Goal: Information Seeking & Learning: Check status

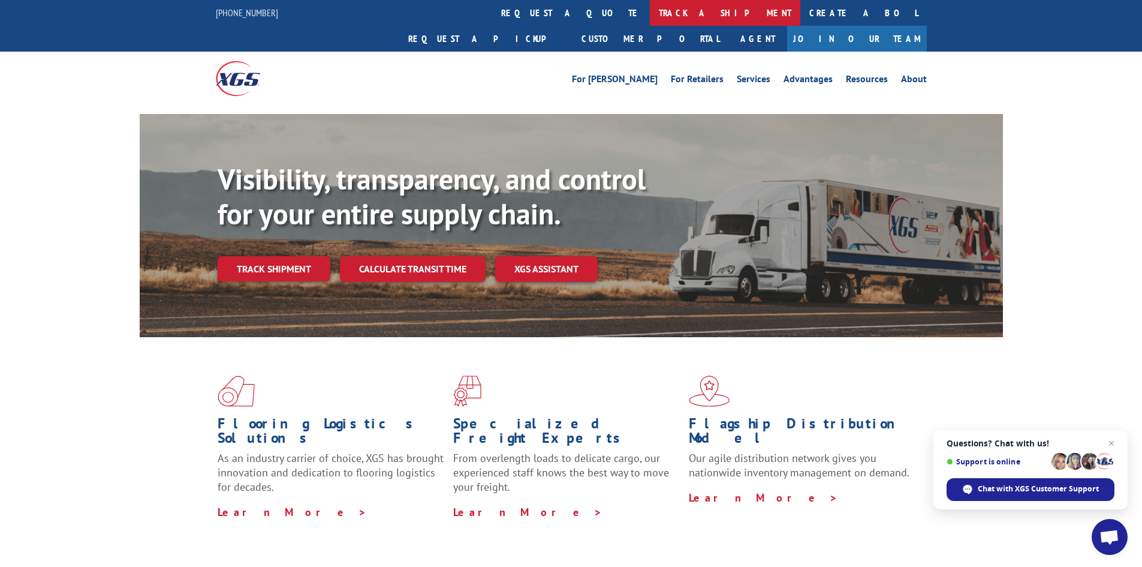
click at [650, 9] on link "track a shipment" at bounding box center [725, 13] width 150 height 26
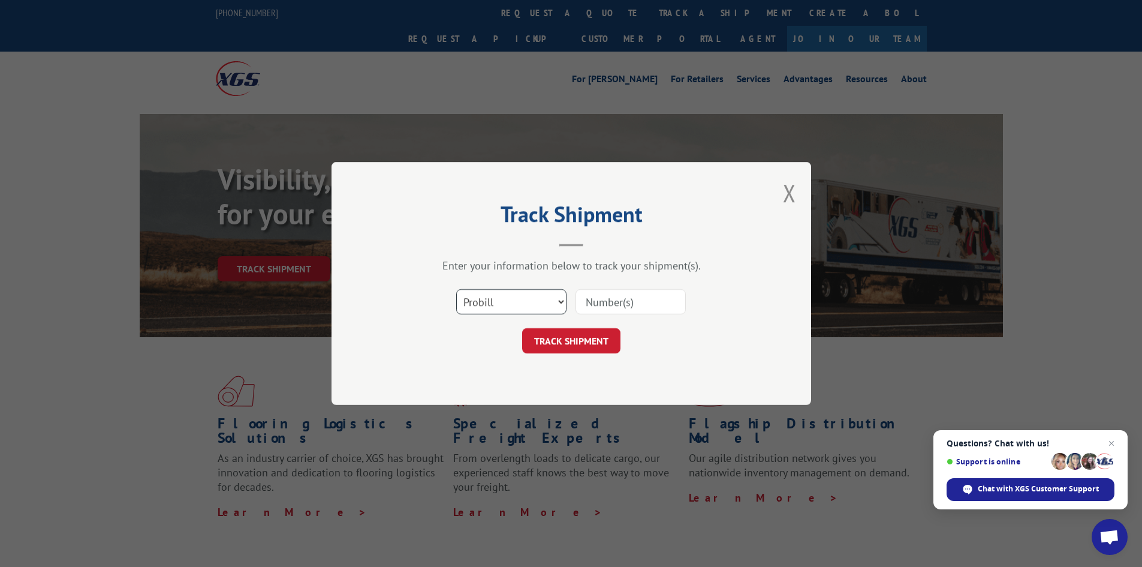
click at [559, 297] on select "Select category... Probill BOL PO" at bounding box center [511, 301] width 110 height 25
select select "bol"
click at [456, 289] on select "Select category... Probill BOL PO" at bounding box center [511, 301] width 110 height 25
click at [593, 300] on input at bounding box center [631, 301] width 110 height 25
paste input "470342"
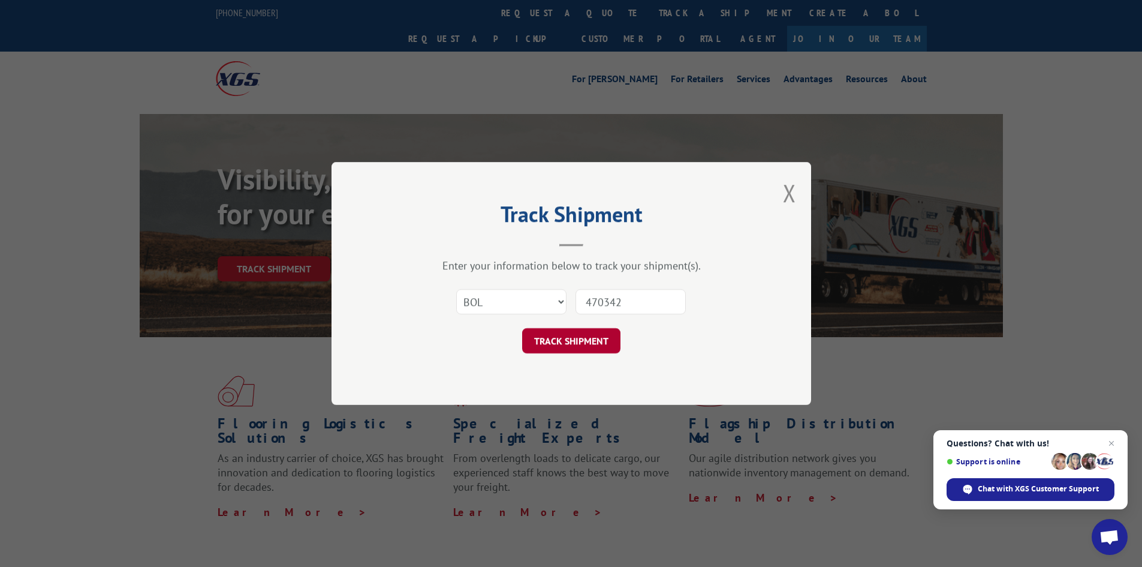
type input "470342"
click at [562, 344] on button "TRACK SHIPMENT" at bounding box center [571, 340] width 98 height 25
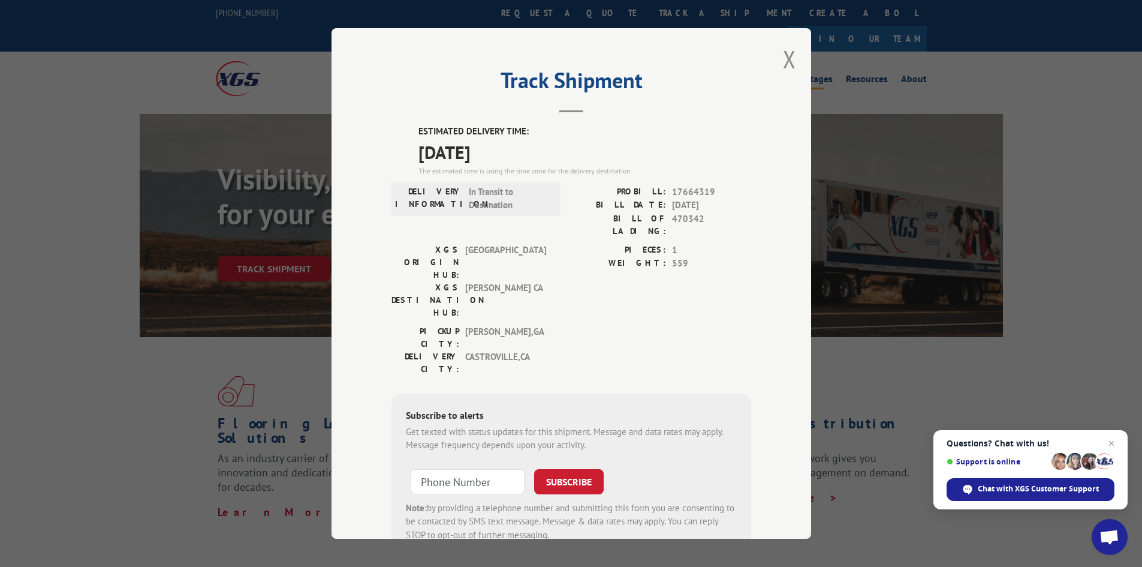
click at [784, 58] on button "Close modal" at bounding box center [789, 59] width 13 height 32
